Goal: Task Accomplishment & Management: Manage account settings

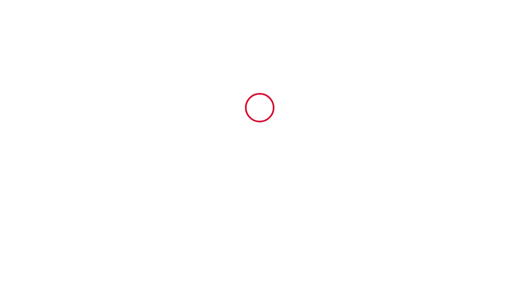
type input "6934941"
type input "Le Gîte de [PERSON_NAME]"
type input "[STREET_ADDRESS][PERSON_NAME]"
type input "29660"
type input "Carantec"
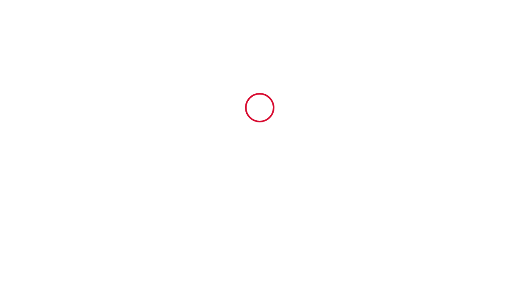
type input "[GEOGRAPHIC_DATA]"
type input "[DATE]"
type input "2"
type input "0"
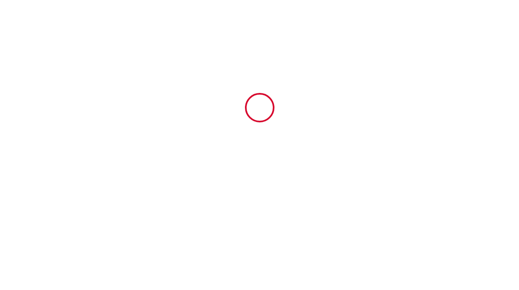
type input "300"
type input "732.8"
type input "Mathilde"
type input "Conciergerie De La Baie De Morlaix"
type input "[GEOGRAPHIC_DATA]"
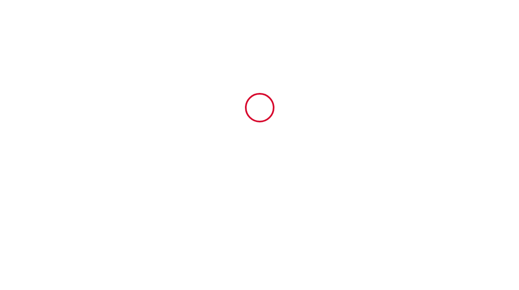
type input "[EMAIL_ADDRESS][DOMAIN_NAME]"
type input "[PERSON_NAME]"
type input "WOOD"
type input "[EMAIL_ADDRESS][DOMAIN_NAME]"
type input "441200423552"
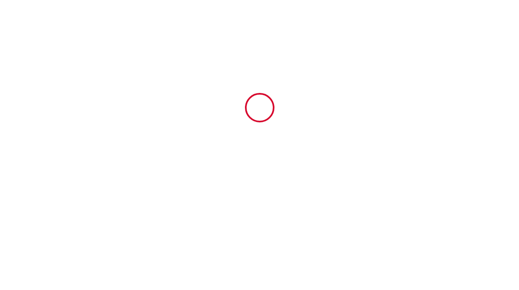
select select "GB"
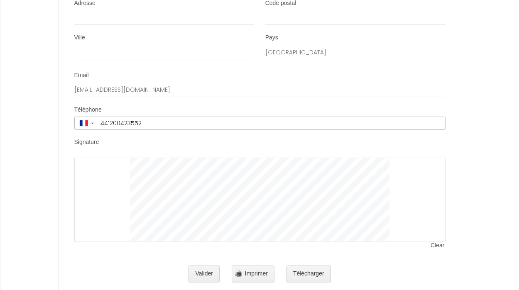
scroll to position [2643, 0]
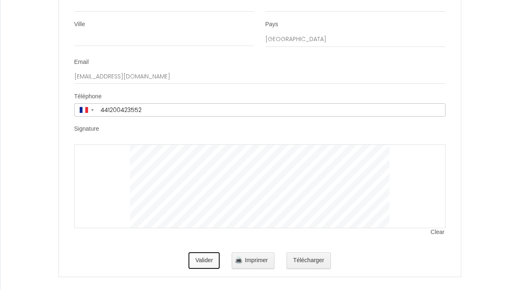
click at [210, 253] on button "Valider" at bounding box center [204, 261] width 31 height 17
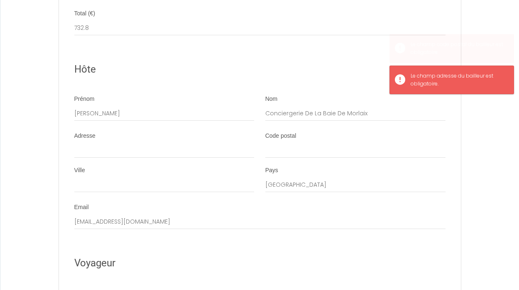
scroll to position [2303, 0]
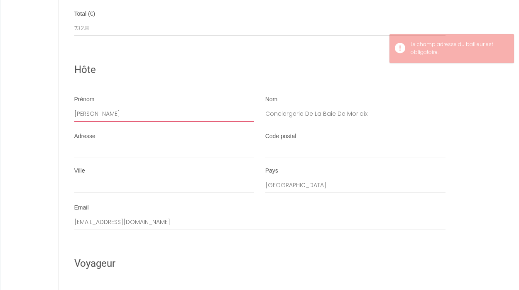
click at [100, 107] on input "Mathilde" at bounding box center [164, 114] width 180 height 15
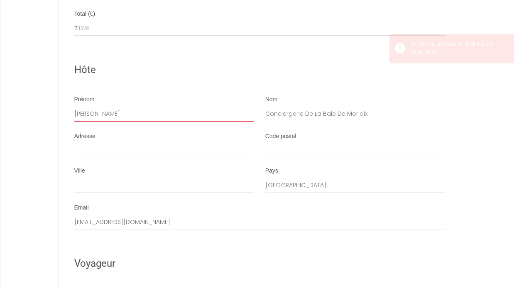
click at [100, 107] on input "Mathilde" at bounding box center [164, 114] width 180 height 15
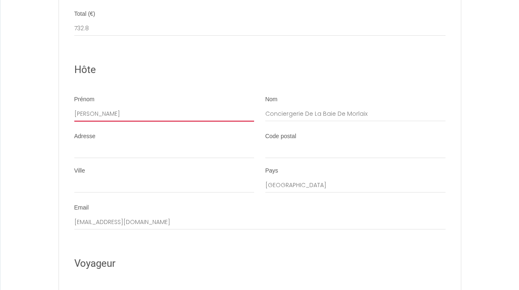
click at [100, 107] on input "Mathilde" at bounding box center [164, 114] width 180 height 15
type input "SARL JENALO"
click at [292, 109] on input "Conciergerie De La Baie De Morlaix" at bounding box center [355, 114] width 180 height 15
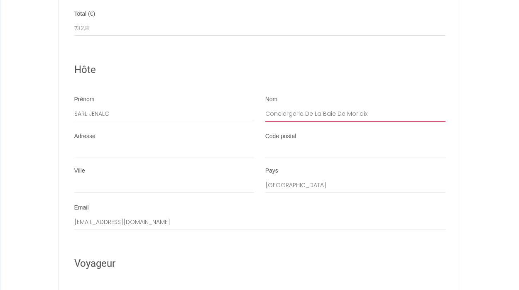
click at [292, 109] on input "Conciergerie De La Baie De Morlaix" at bounding box center [355, 114] width 180 height 15
type input "SARL JENALO"
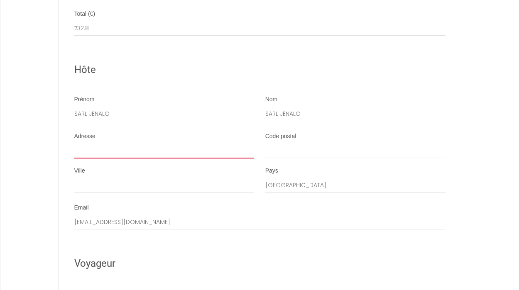
click at [174, 147] on input "Adresse" at bounding box center [164, 151] width 180 height 15
type input "[STREET_ADDRESS][PERSON_NAME]"
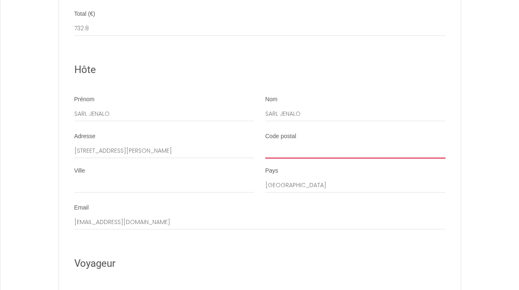
click at [270, 144] on input "Code postal" at bounding box center [355, 151] width 180 height 15
type input "29660"
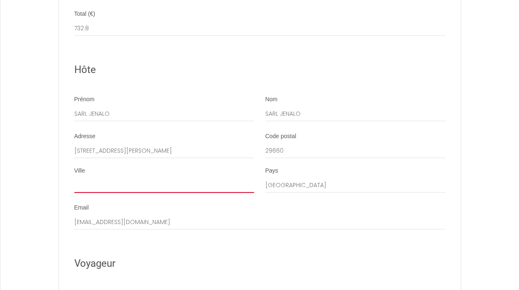
click at [162, 178] on input "Ville" at bounding box center [164, 185] width 180 height 15
type input "Carantec"
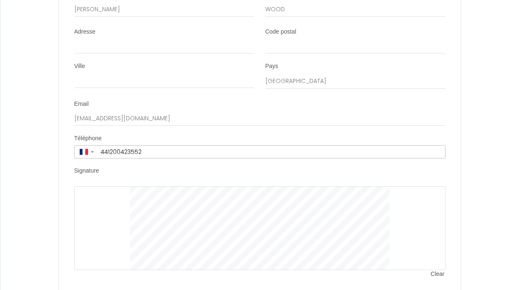
scroll to position [2618, 0]
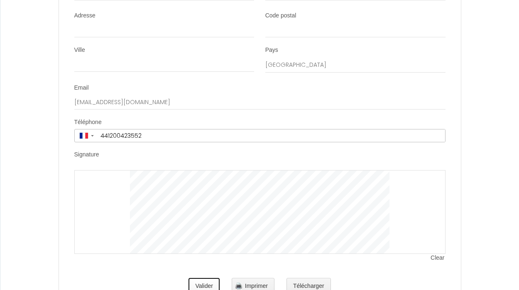
click at [213, 280] on button "Valider" at bounding box center [204, 286] width 31 height 17
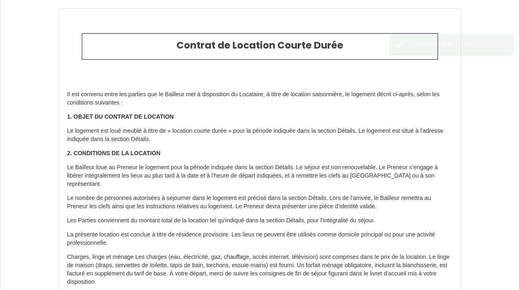
type input "37.8"
type input "65"
type input "630"
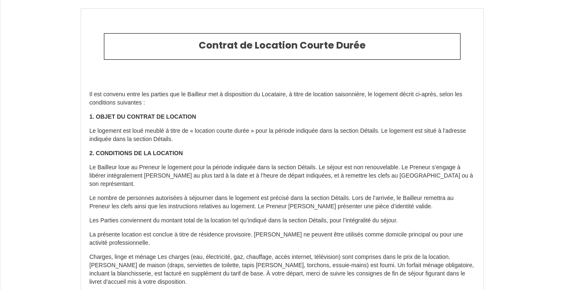
select select "GB"
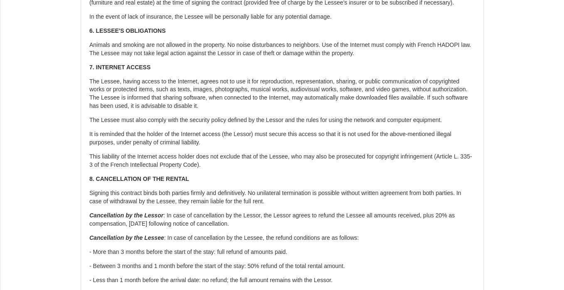
scroll to position [1462, 0]
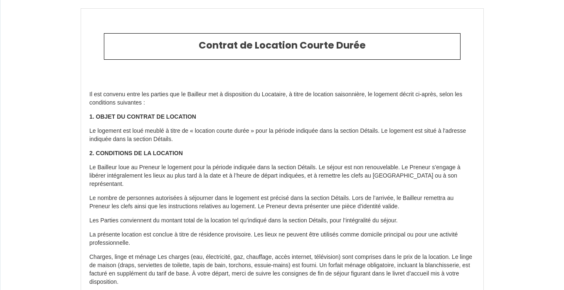
select select "GB"
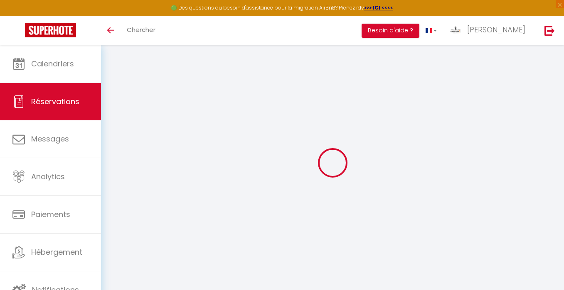
scroll to position [4, 0]
select select
checkbox input "false"
select index
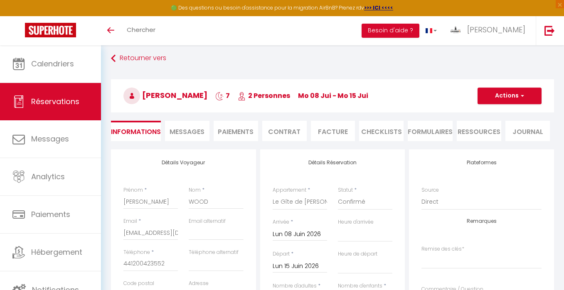
type input "65"
type input "37.8"
select select
checkbox input "false"
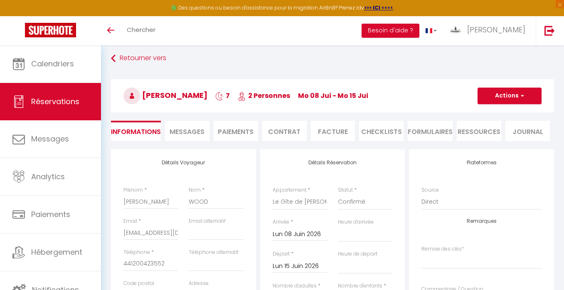
select index
checkbox input "false"
select index
select select
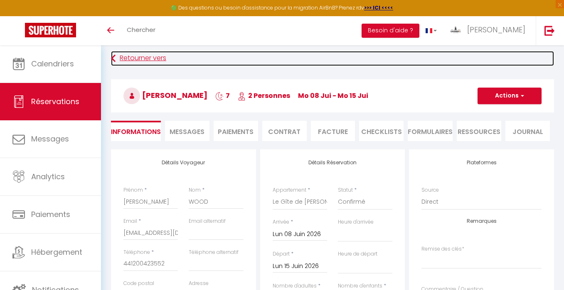
click at [139, 54] on link "Retourner vers" at bounding box center [332, 58] width 443 height 15
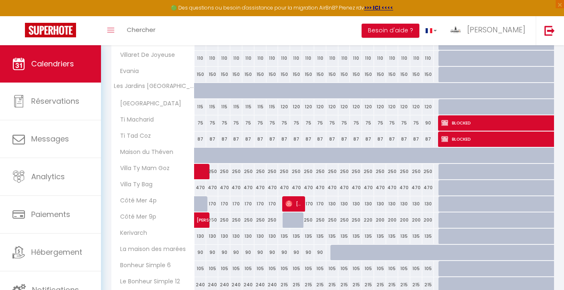
scroll to position [556, 0]
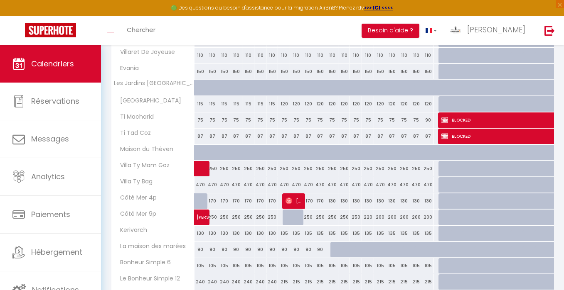
click at [331, 199] on div "130" at bounding box center [332, 201] width 12 height 15
type input "130"
type input "Mer 12 Novembre 2025"
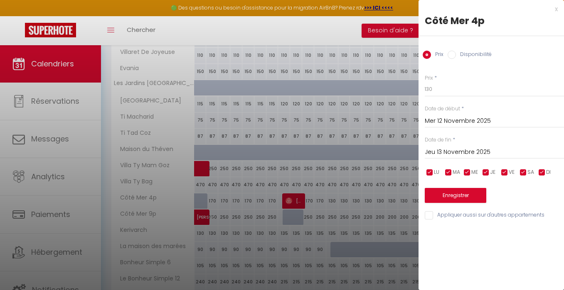
click at [446, 151] on input "Jeu 13 Novembre 2025" at bounding box center [494, 152] width 139 height 11
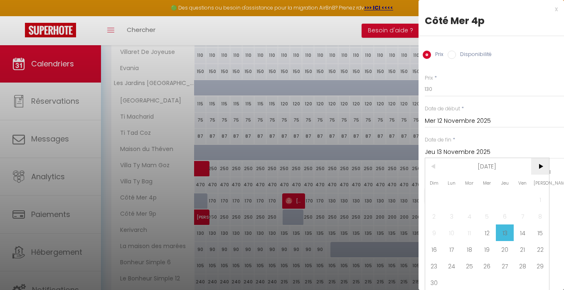
click at [544, 167] on span ">" at bounding box center [540, 166] width 18 height 17
click at [506, 233] on span "18" at bounding box center [505, 233] width 18 height 17
type input "Jeu 18 Décembre 2025"
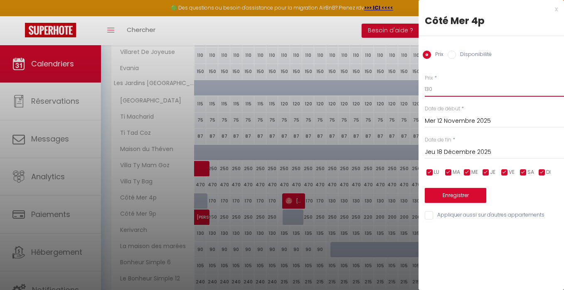
click at [430, 89] on input "130" at bounding box center [494, 89] width 139 height 15
type input "150"
click at [449, 196] on button "Enregistrer" at bounding box center [455, 195] width 61 height 15
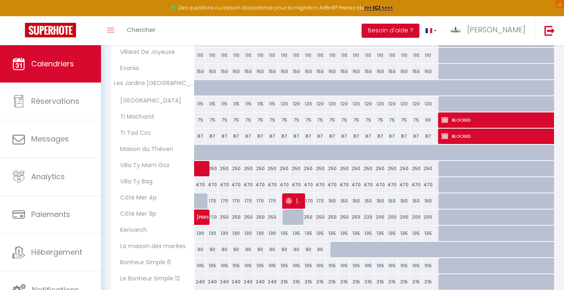
click at [381, 216] on div "200" at bounding box center [380, 217] width 12 height 15
type input "200"
type input "Dim 16 Novembre 2025"
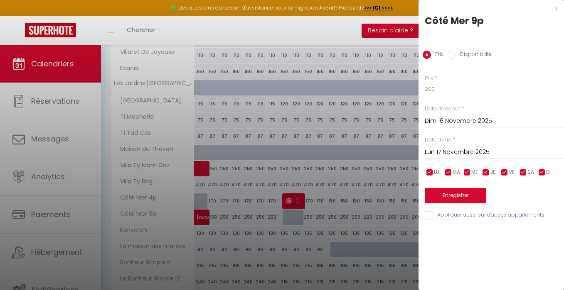
click at [435, 153] on input "Lun 17 Novembre 2025" at bounding box center [494, 152] width 139 height 11
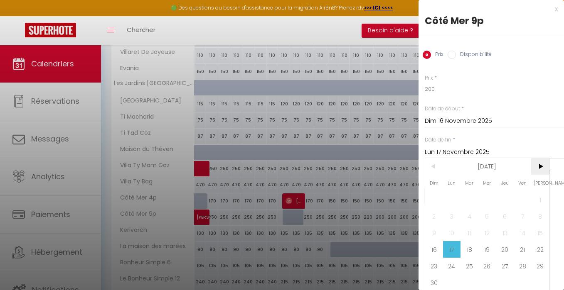
click at [541, 168] on span ">" at bounding box center [540, 166] width 18 height 17
click at [518, 231] on span "19" at bounding box center [522, 233] width 18 height 17
type input "Ven 19 Décembre 2025"
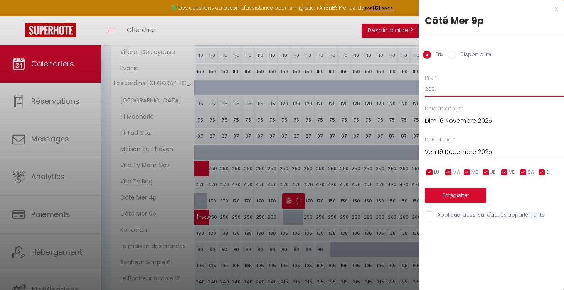
click at [431, 92] on input "200" at bounding box center [494, 89] width 139 height 15
type input "220"
click at [449, 198] on button "Enregistrer" at bounding box center [455, 195] width 61 height 15
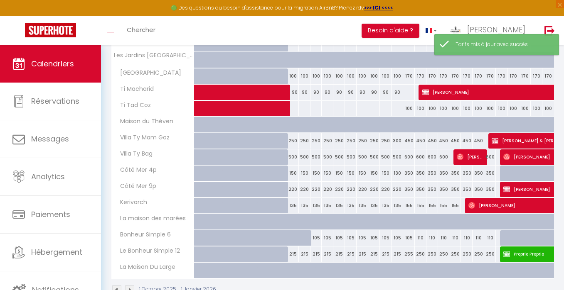
scroll to position [956, 0]
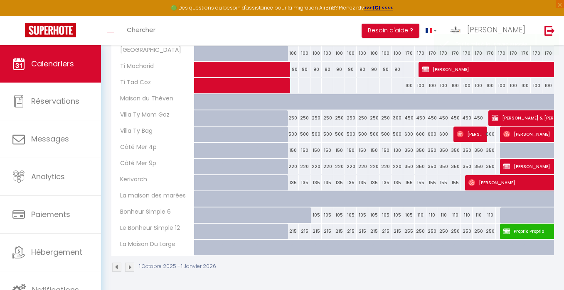
click at [129, 268] on img at bounding box center [129, 267] width 9 height 9
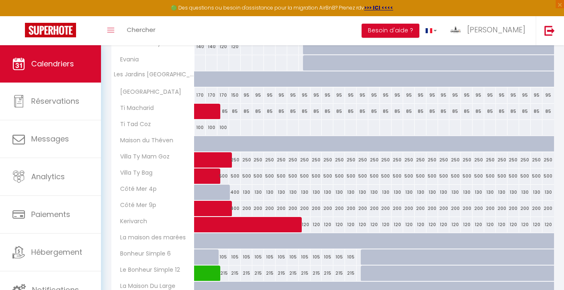
scroll to position [216, 0]
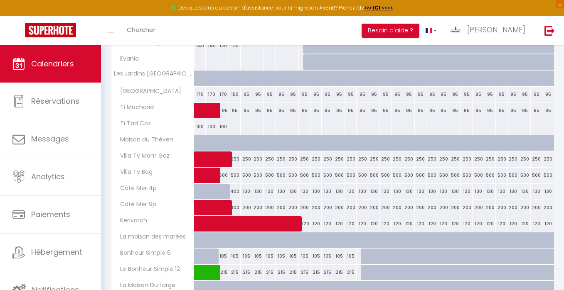
click at [248, 190] on div "130" at bounding box center [247, 191] width 12 height 15
type input "130"
type input "Lun 05 Janvier 2026"
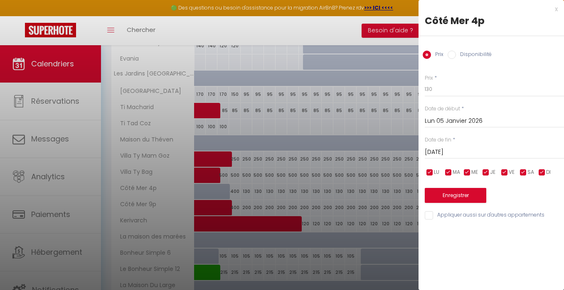
click at [457, 152] on input "Mar 06 Janvier 2026" at bounding box center [494, 152] width 139 height 11
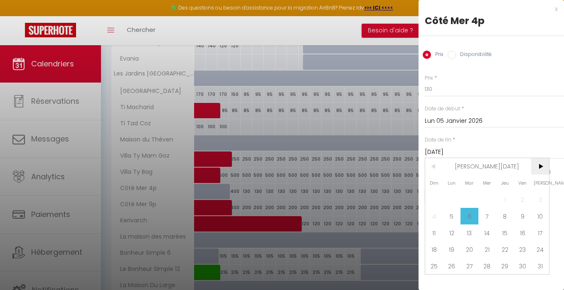
click at [537, 167] on span ">" at bounding box center [540, 166] width 18 height 17
click at [520, 249] on span "27" at bounding box center [522, 249] width 18 height 17
type input "Ven 27 Mars 2026"
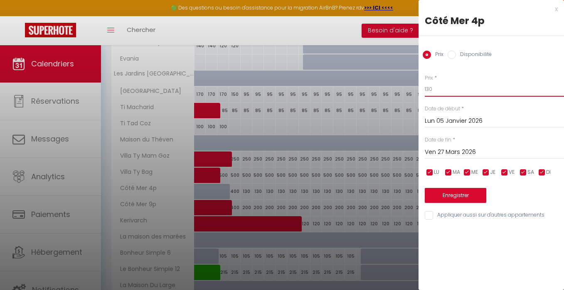
click at [430, 88] on input "130" at bounding box center [494, 89] width 139 height 15
type input "150"
click at [462, 192] on button "Enregistrer" at bounding box center [455, 195] width 61 height 15
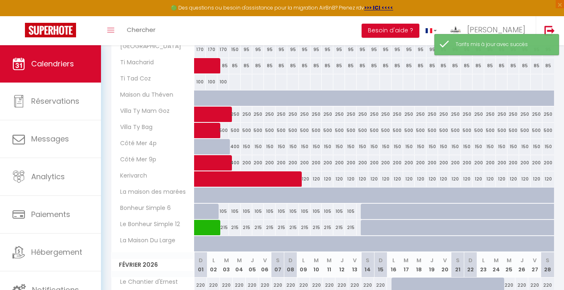
scroll to position [263, 0]
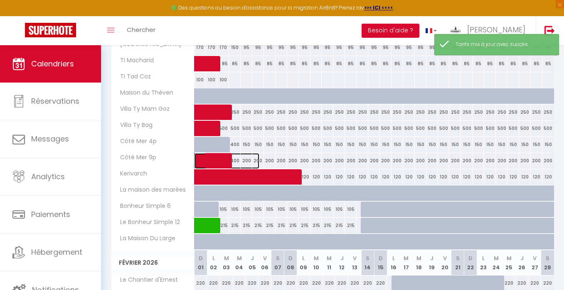
click at [246, 158] on span at bounding box center [230, 161] width 57 height 16
select select "KO"
select select "0"
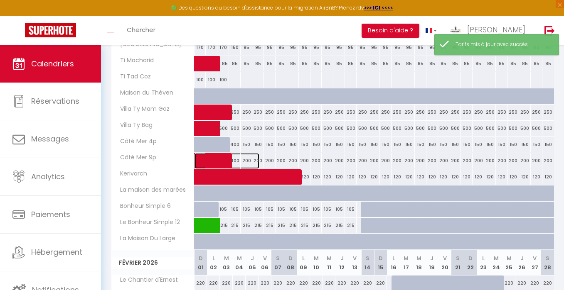
select select "1"
select select
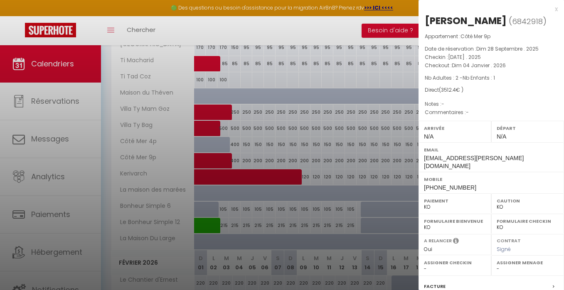
click at [287, 157] on div at bounding box center [282, 145] width 564 height 290
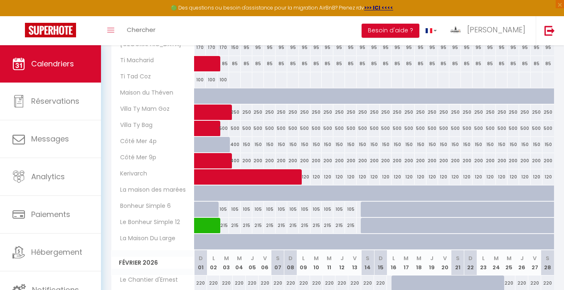
click at [297, 159] on div "200" at bounding box center [293, 160] width 12 height 15
type input "200"
type input "Ven 09 Janvier 2026"
type input "Sam 10 Janvier 2026"
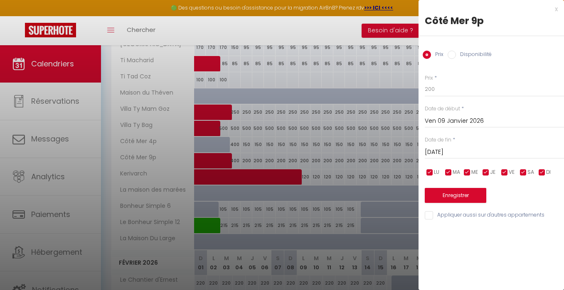
click at [444, 117] on input "Ven 09 Janvier 2026" at bounding box center [494, 121] width 139 height 11
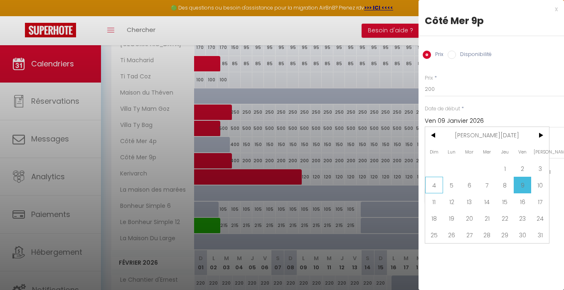
click at [435, 179] on span "4" at bounding box center [434, 185] width 18 height 17
type input "Dim 04 Janvier 2026"
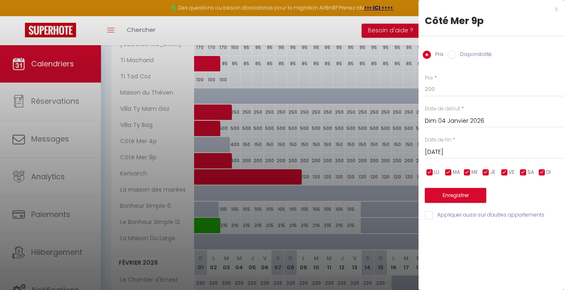
click at [454, 150] on input "Sam 10 Janvier 2026" at bounding box center [494, 152] width 139 height 11
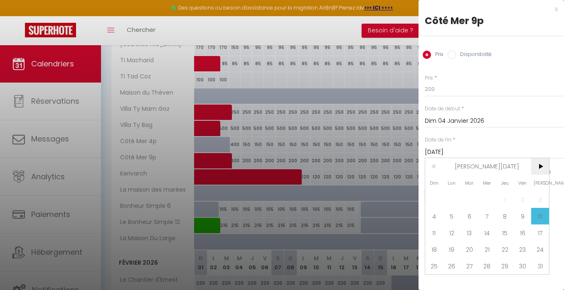
click at [539, 166] on span ">" at bounding box center [540, 166] width 18 height 17
click at [524, 251] on span "27" at bounding box center [522, 249] width 18 height 17
type input "Ven 27 Mars 2026"
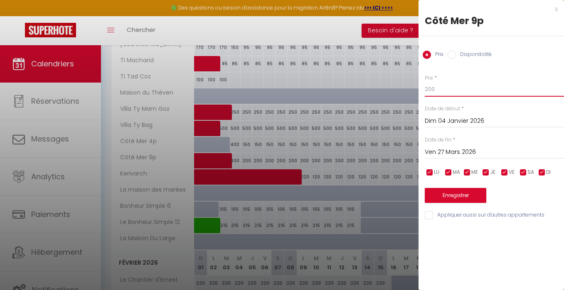
click at [432, 88] on input "200" at bounding box center [494, 89] width 139 height 15
type input "220"
click at [457, 194] on button "Enregistrer" at bounding box center [455, 195] width 61 height 15
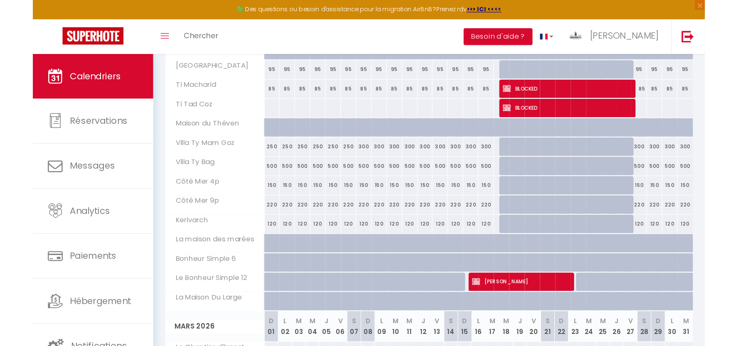
scroll to position [606, 0]
